Goal: Task Accomplishment & Management: Use online tool/utility

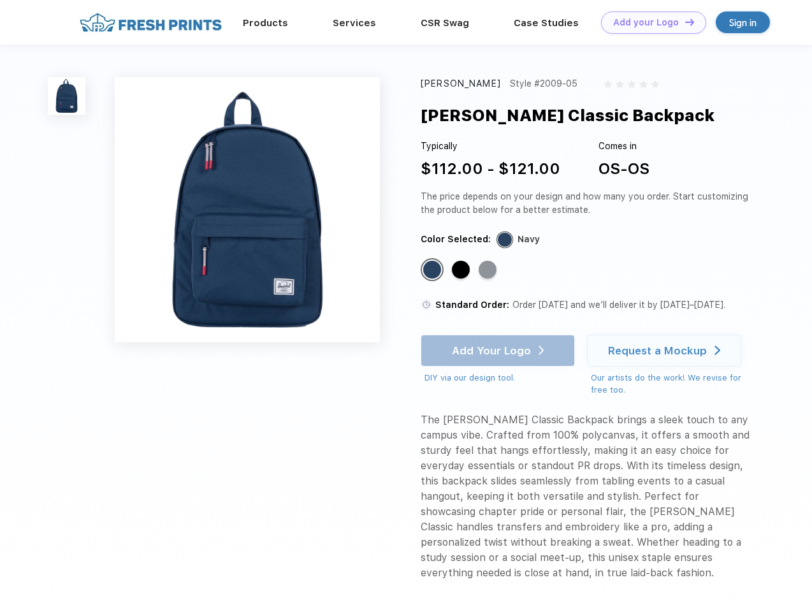
click at [649, 22] on link "Add your Logo Design Tool" at bounding box center [653, 22] width 105 height 22
click at [0, 0] on div "Design Tool" at bounding box center [0, 0] width 0 height 0
click at [684, 22] on link "Add your Logo Design Tool" at bounding box center [653, 22] width 105 height 22
click at [67, 96] on img at bounding box center [67, 96] width 38 height 38
click at [433, 270] on div "Standard Color" at bounding box center [432, 270] width 18 height 18
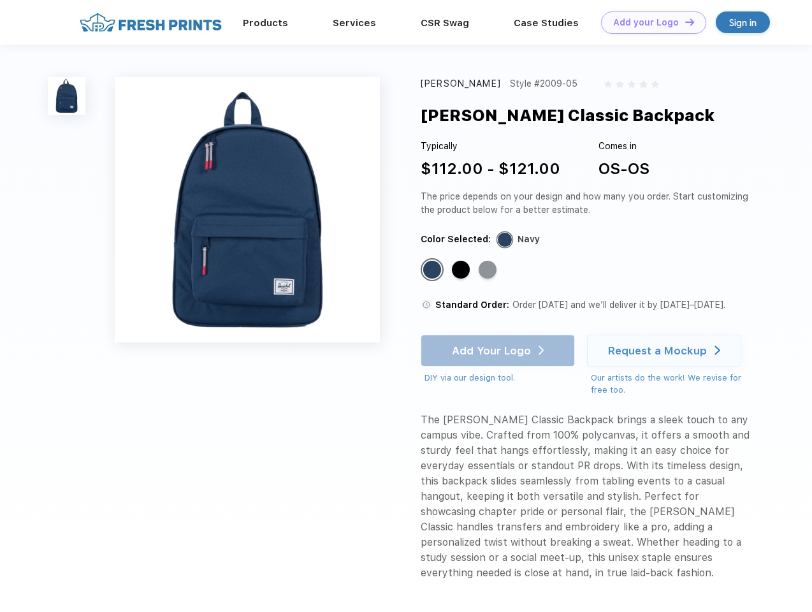
click at [462, 270] on div "Standard Color" at bounding box center [461, 270] width 18 height 18
click at [489, 270] on div "Standard Color" at bounding box center [487, 270] width 18 height 18
click at [499, 350] on div "Add Your Logo DIY via our design tool. Ah shoot! This product isn't up in our d…" at bounding box center [497, 359] width 154 height 50
click at [666, 350] on div "Request a Mockup" at bounding box center [657, 350] width 99 height 13
